Goal: Find contact information: Find contact information

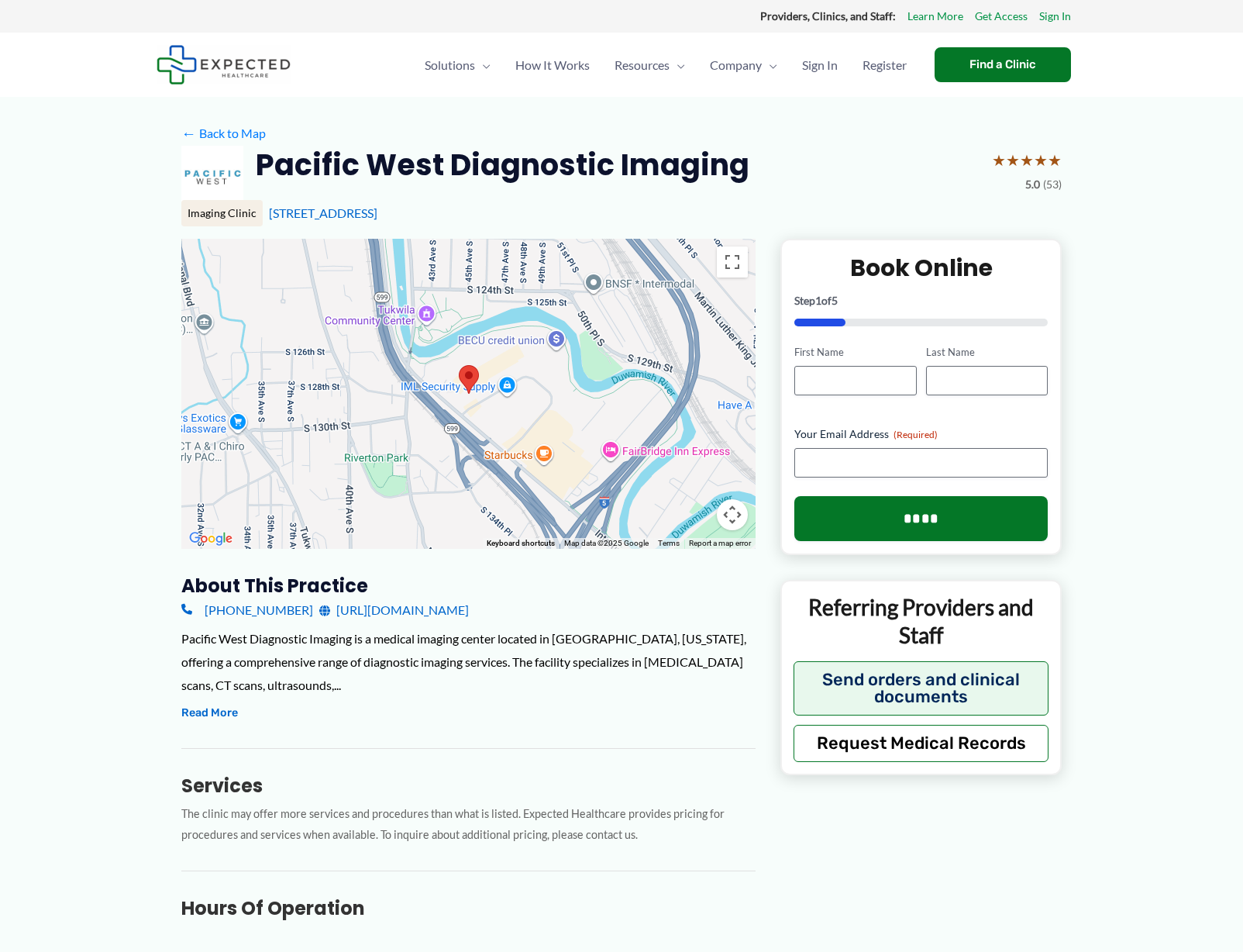
click at [376, 607] on link "[URL][DOMAIN_NAME]" at bounding box center [393, 610] width 150 height 24
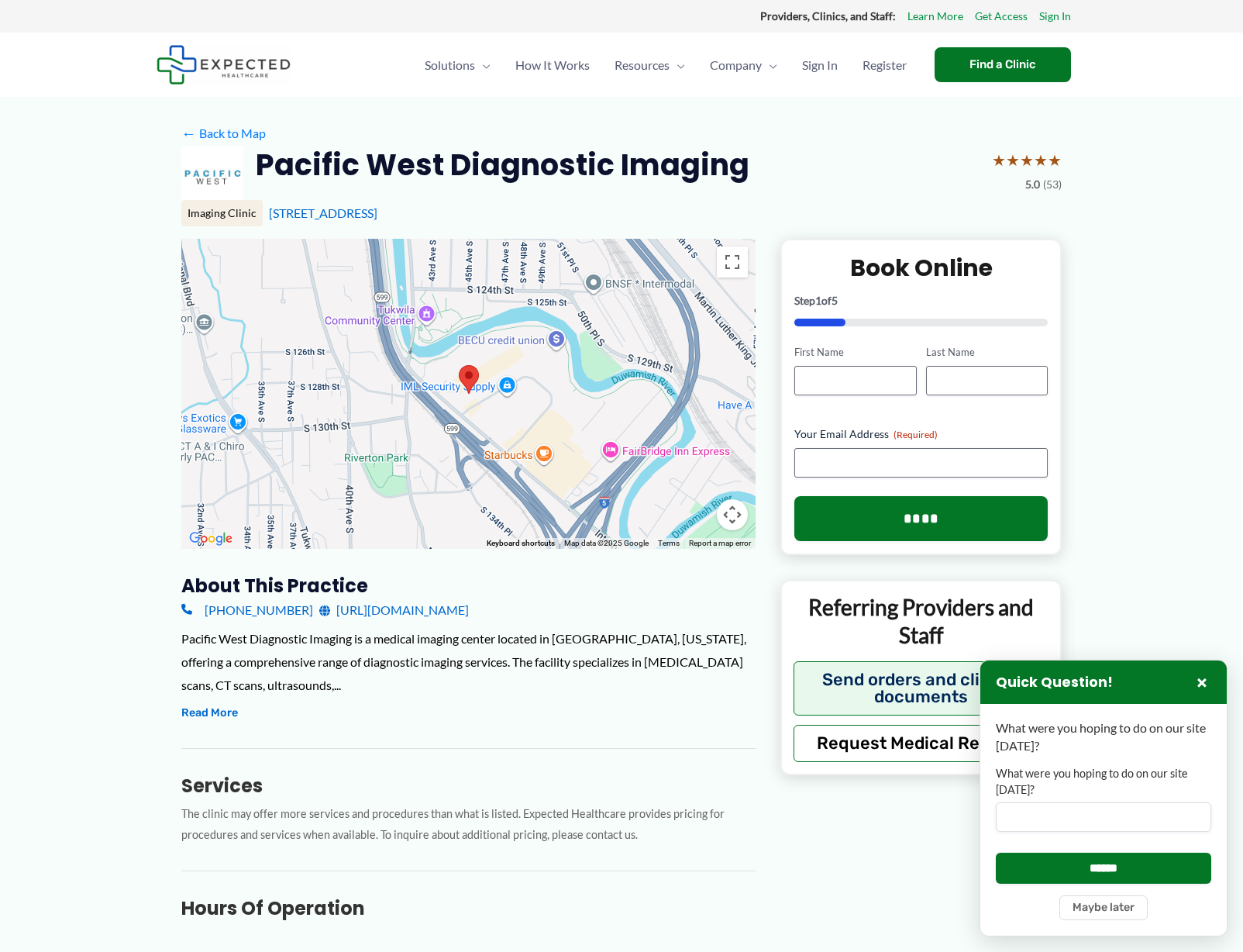
click at [370, 607] on link "[URL][DOMAIN_NAME]" at bounding box center [393, 610] width 150 height 24
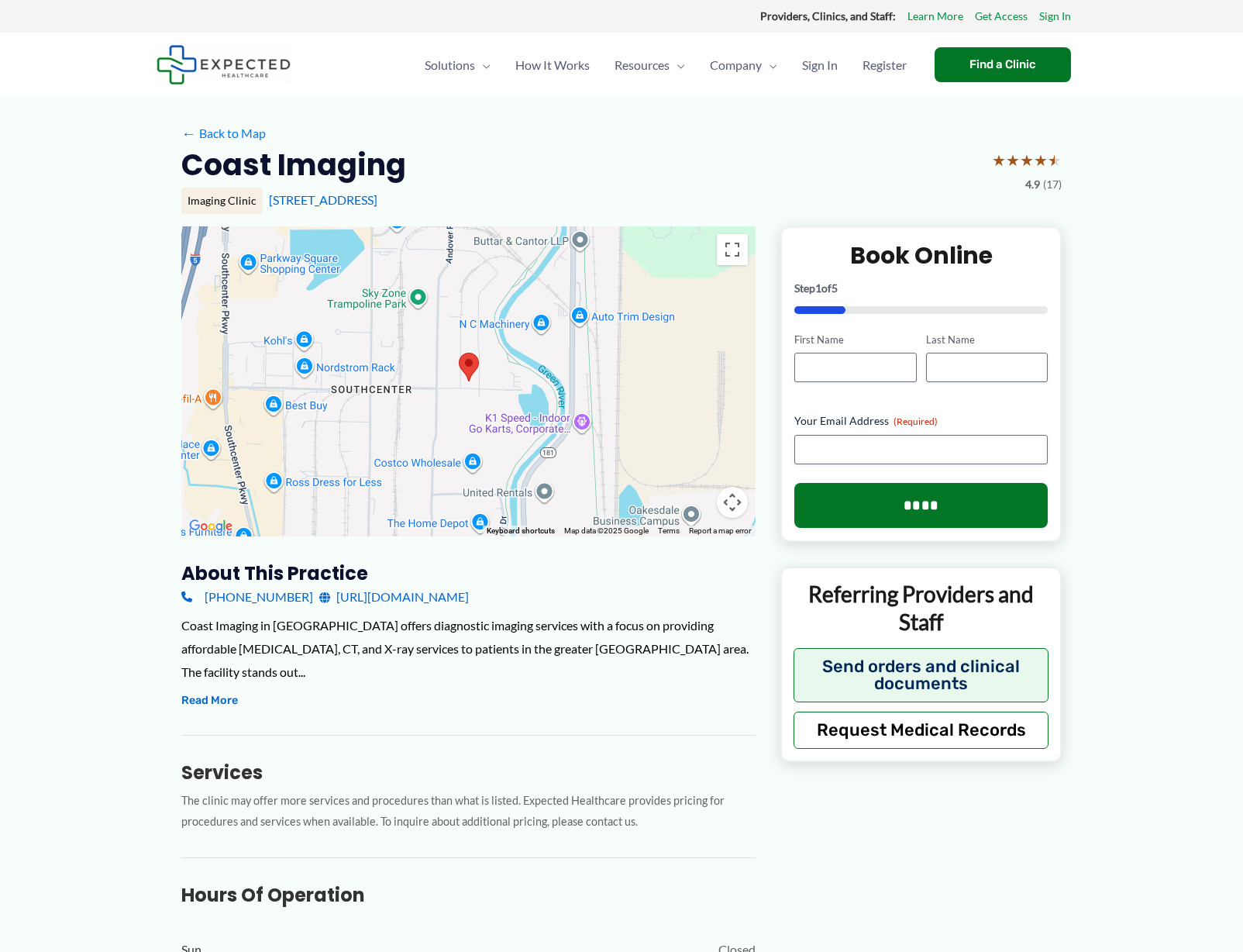
click at [366, 594] on link "https://www.coastmri.com/" at bounding box center [393, 597] width 150 height 24
